Goal: Information Seeking & Learning: Learn about a topic

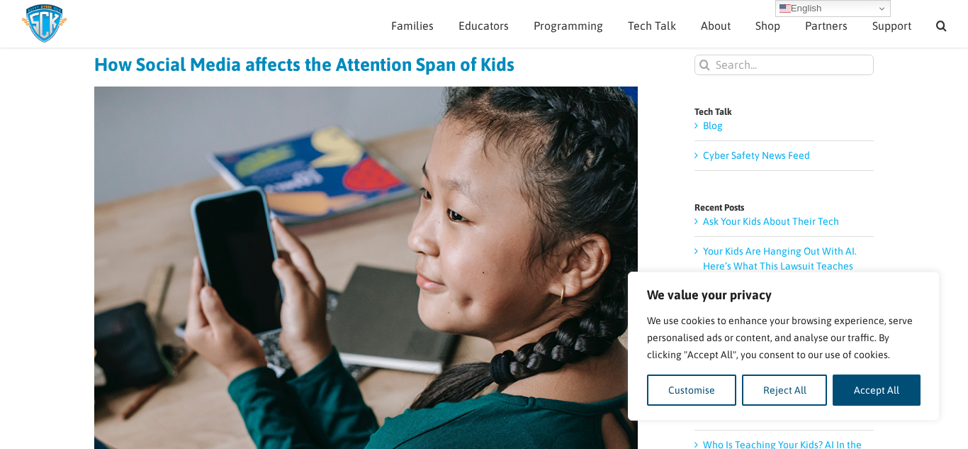
scroll to position [94, 0]
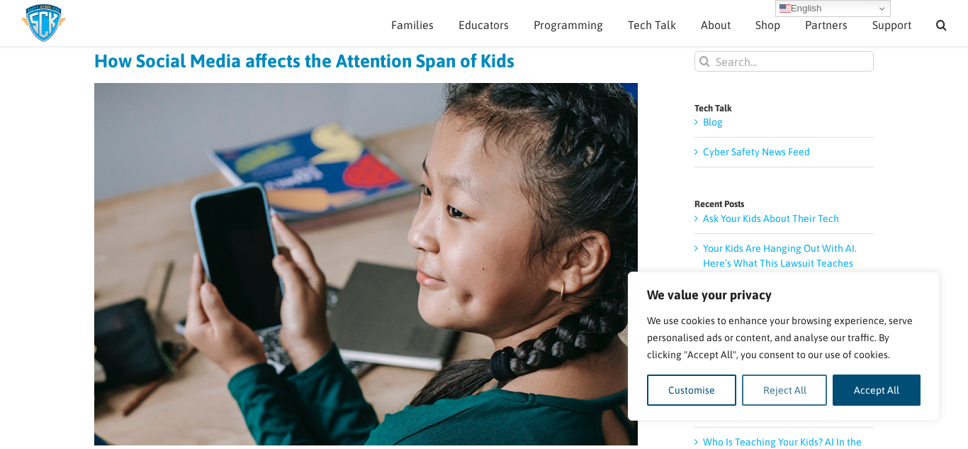
click at [782, 379] on button "Reject All" at bounding box center [785, 389] width 86 height 31
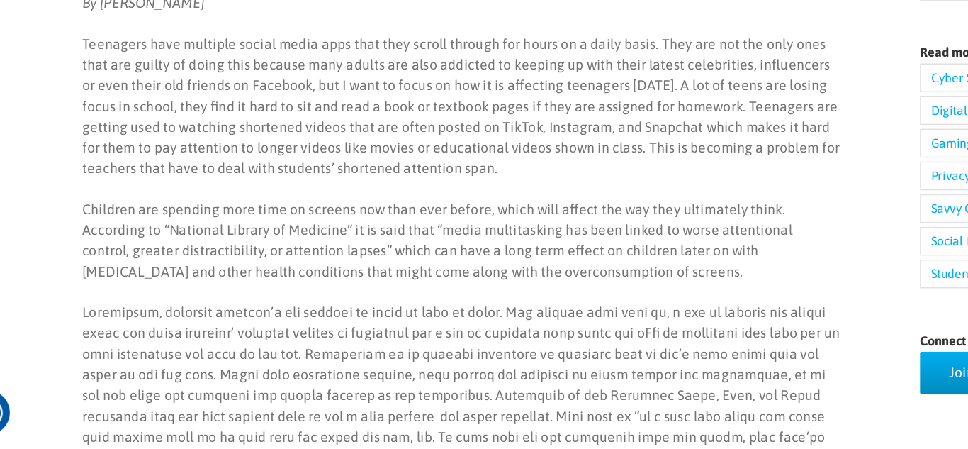
scroll to position [441, 0]
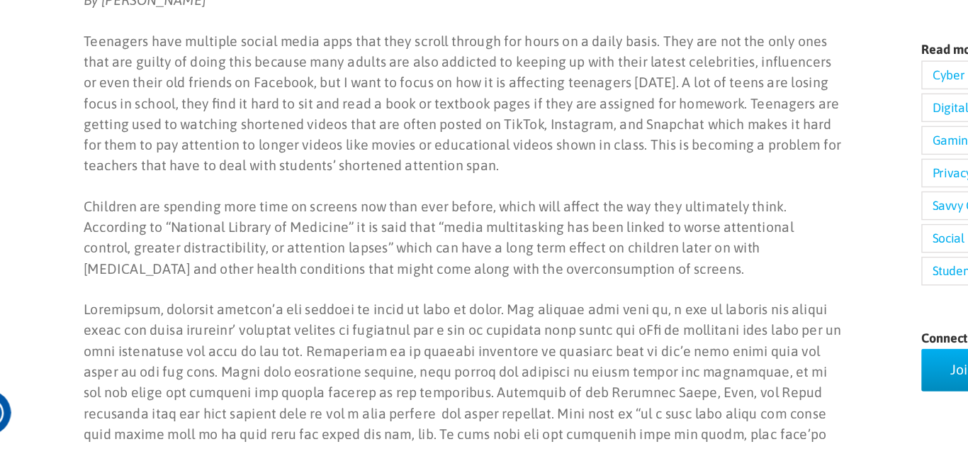
click at [311, 290] on p "Children are spending more time on screens now than ever before, which will aff…" at bounding box center [366, 297] width 544 height 60
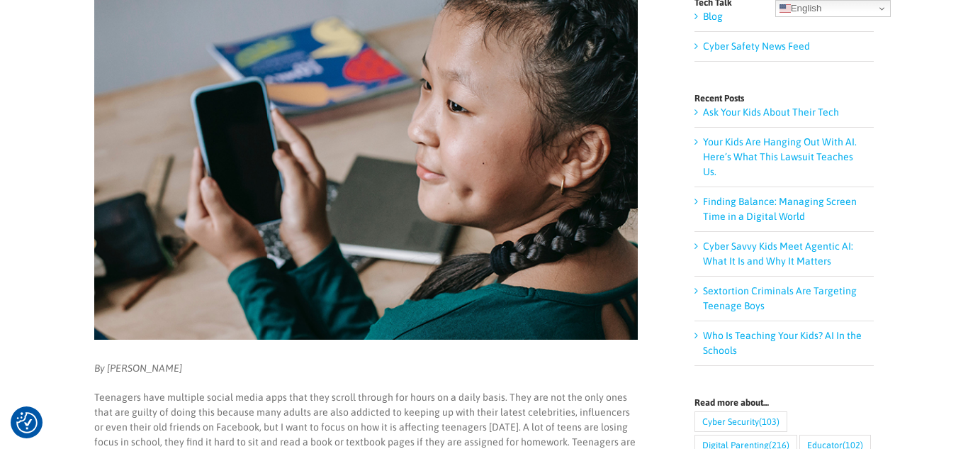
scroll to position [0, 0]
